Goal: Navigation & Orientation: Understand site structure

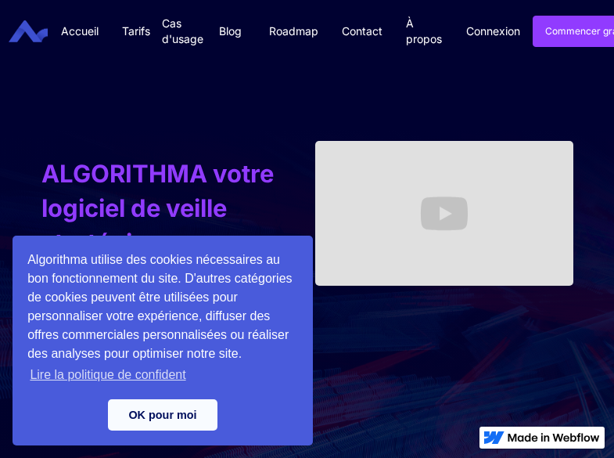
click at [84, 457] on html "Algorithma utilise des cookies nécessaires au bon fonctionnement du site. D'aut…" at bounding box center [307, 229] width 614 height 458
click at [354, 457] on html "Algorithma utilise des cookies nécessaires au bon fonctionnement du site. D'aut…" at bounding box center [307, 229] width 614 height 458
click at [84, 457] on html "Algorithma utilise des cookies nécessaires au bon fonctionnement du site. D'aut…" at bounding box center [307, 229] width 614 height 458
click at [354, 457] on html "Algorithma utilise des cookies nécessaires au bon fonctionnement du site. D'aut…" at bounding box center [307, 229] width 614 height 458
click at [84, 457] on html "Algorithma utilise des cookies nécessaires au bon fonctionnement du site. D'aut…" at bounding box center [307, 229] width 614 height 458
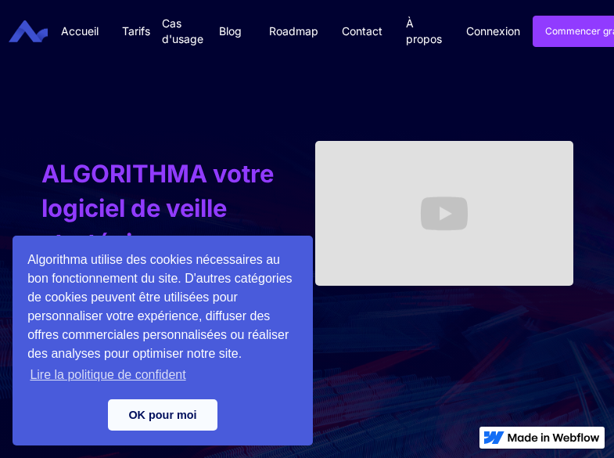
click at [354, 457] on html "Algorithma utilise des cookies nécessaires au bon fonctionnement du site. D'aut…" at bounding box center [307, 229] width 614 height 458
click at [84, 457] on html "Algorithma utilise des cookies nécessaires au bon fonctionnement du site. D'aut…" at bounding box center [307, 229] width 614 height 458
click at [354, 457] on html "Algorithma utilise des cookies nécessaires au bon fonctionnement du site. D'aut…" at bounding box center [307, 229] width 614 height 458
click at [84, 457] on html "Algorithma utilise des cookies nécessaires au bon fonctionnement du site. D'aut…" at bounding box center [307, 229] width 614 height 458
click at [354, 457] on html "Algorithma utilise des cookies nécessaires au bon fonctionnement du site. D'aut…" at bounding box center [307, 229] width 614 height 458
